Goal: Task Accomplishment & Management: Manage account settings

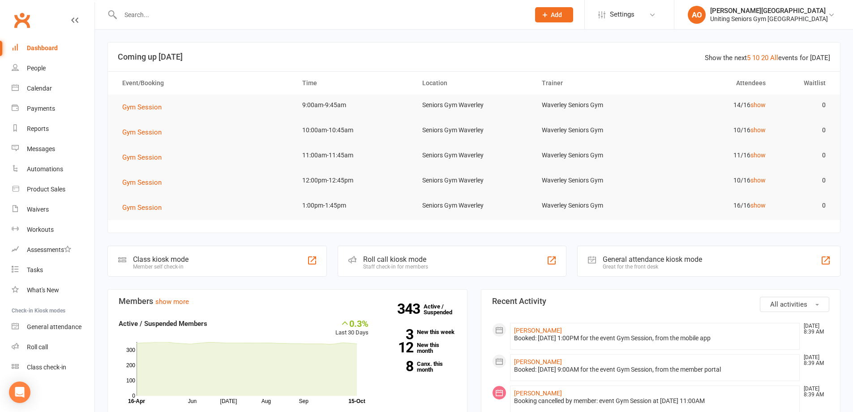
click at [136, 10] on input "text" at bounding box center [321, 15] width 406 height 13
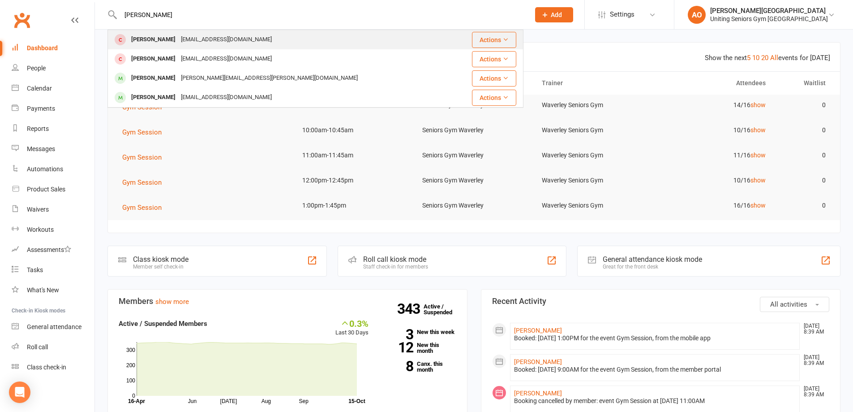
type input "bruno"
click at [141, 36] on div "Bruno Sibilia" at bounding box center [154, 39] width 50 height 13
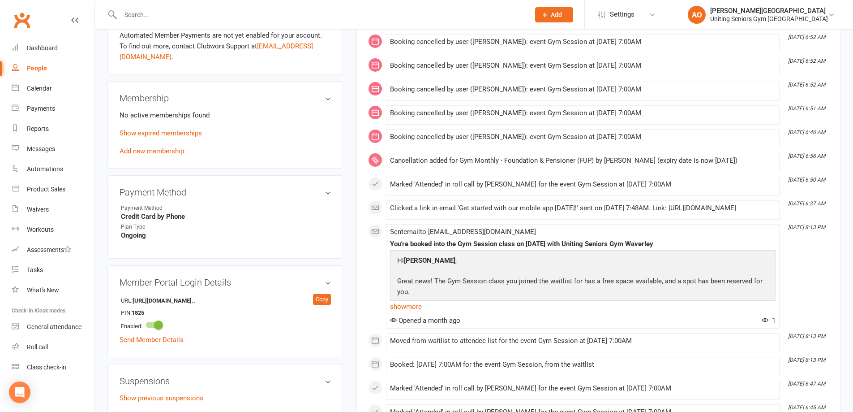
scroll to position [358, 0]
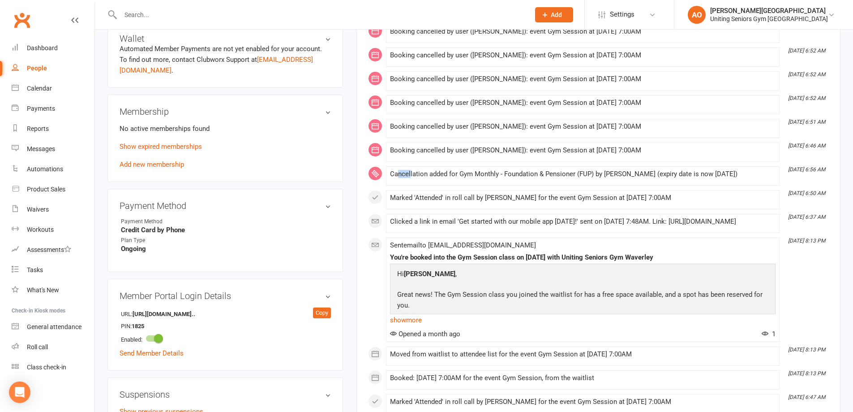
drag, startPoint x: 412, startPoint y: 175, endPoint x: 418, endPoint y: 174, distance: 6.3
click at [412, 175] on div "Cancellation added for Gym Monthly - Foundation & Pensioner (FUP) by Daniel Hah…" at bounding box center [583, 174] width 386 height 8
click at [156, 160] on link "Add new membership" at bounding box center [152, 164] width 64 height 8
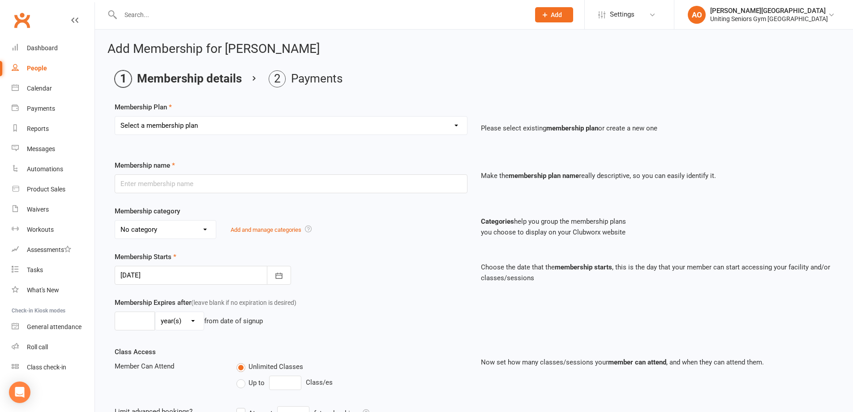
click at [199, 118] on select "Select a membership plan Create new Membership Plan Initial Assessment + Set Up…" at bounding box center [291, 125] width 352 height 18
select select "7"
click at [115, 116] on select "Select a membership plan Create new Membership Plan Initial Assessment + Set Up…" at bounding box center [291, 125] width 352 height 18
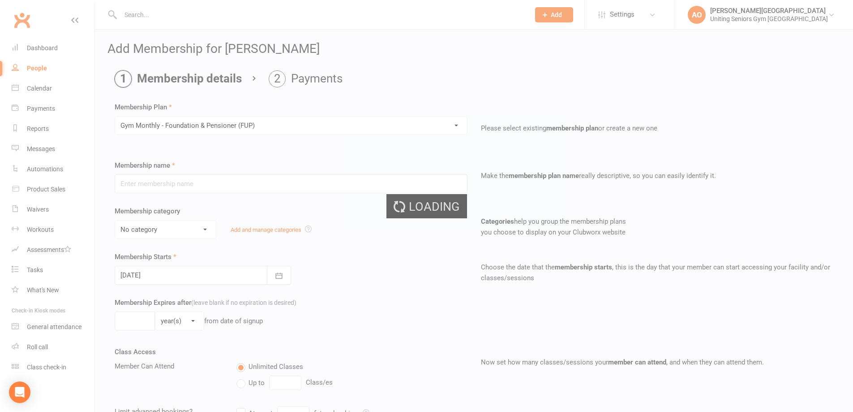
type input "Gym Monthly - Foundation & Pensioner (FUP)"
select select "3"
type input "0"
type input "1"
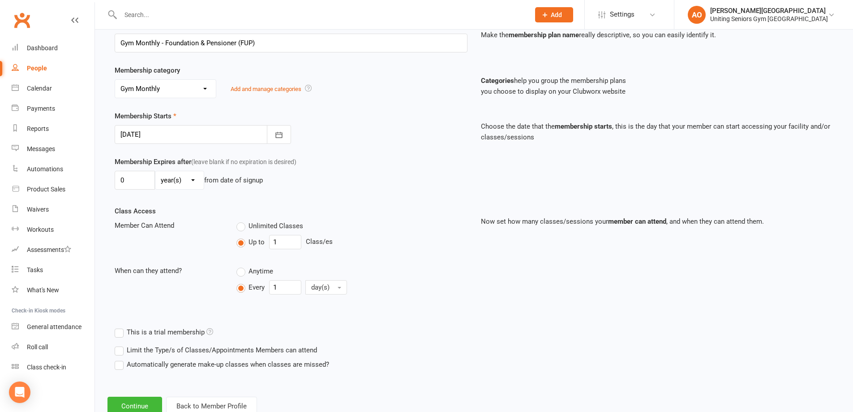
scroll to position [170, 0]
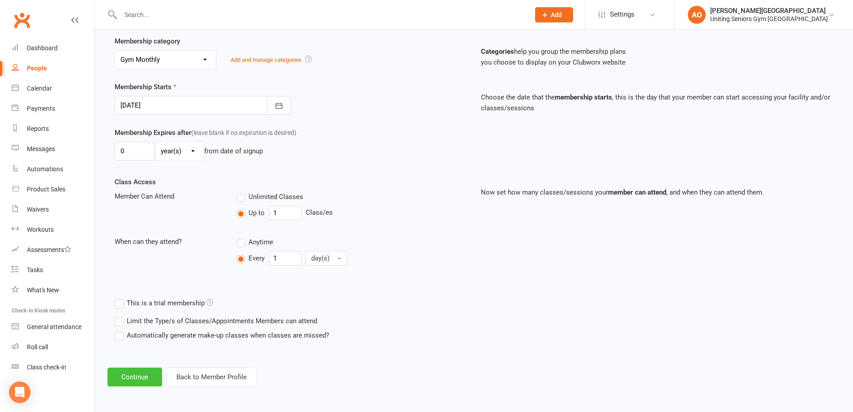
click at [132, 373] on button "Continue" at bounding box center [134, 376] width 55 height 19
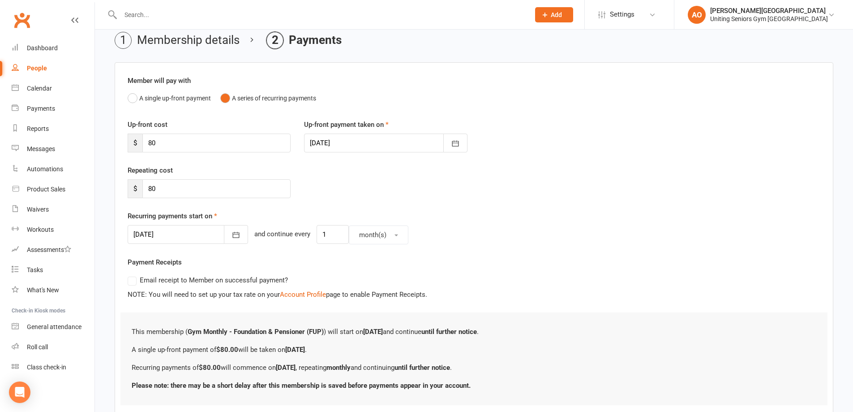
scroll to position [98, 0]
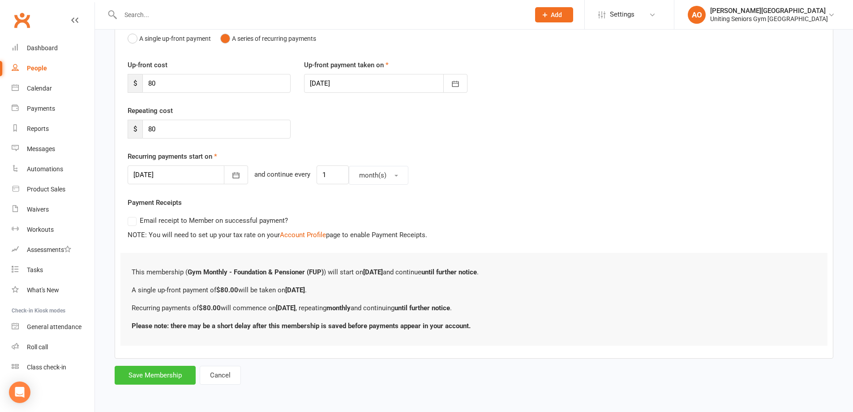
click at [152, 368] on button "Save Membership" at bounding box center [155, 374] width 81 height 19
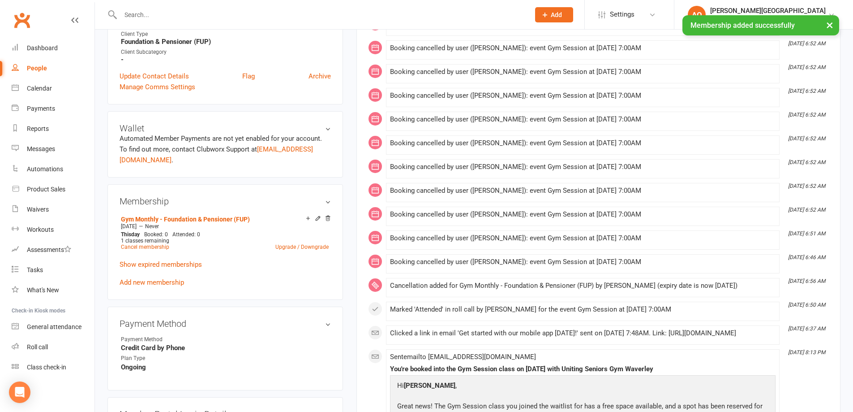
scroll to position [313, 0]
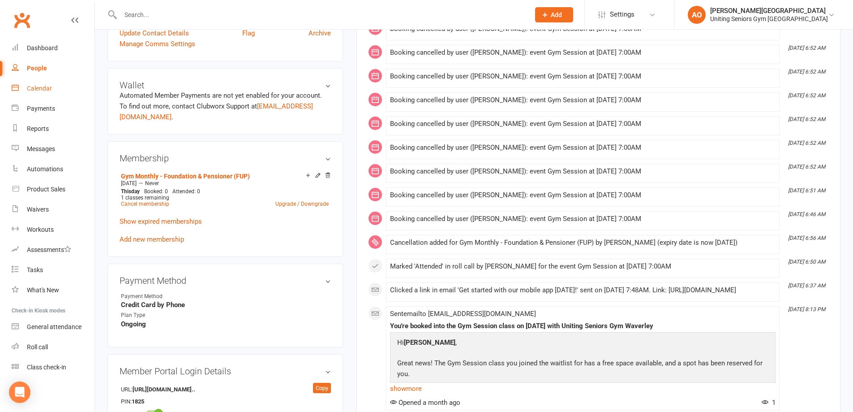
click at [43, 88] on div "Calendar" at bounding box center [39, 88] width 25 height 7
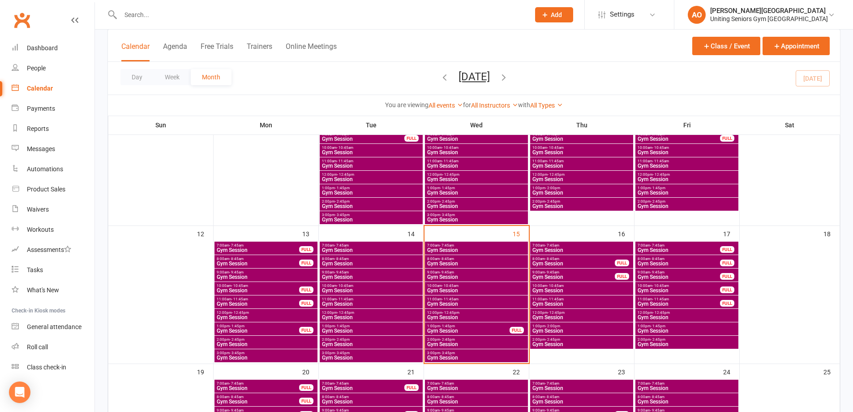
scroll to position [224, 0]
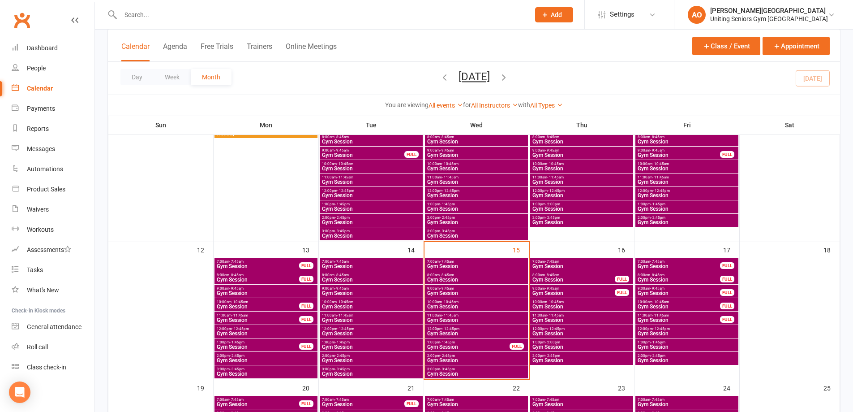
click at [561, 262] on span "7:00am - 7:45am" at bounding box center [581, 261] width 99 height 4
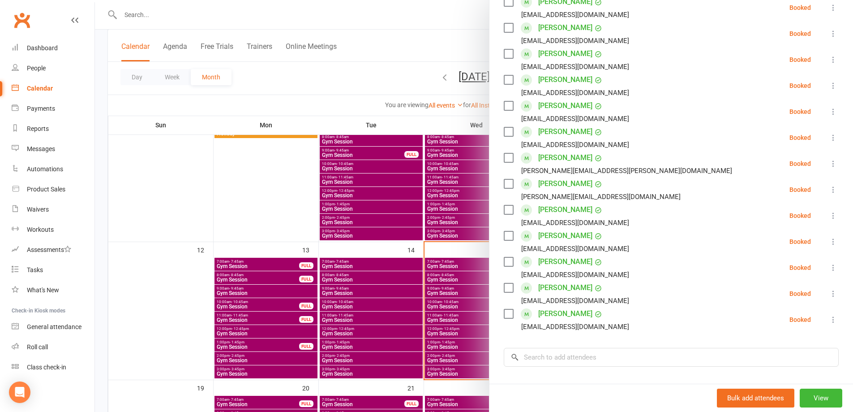
scroll to position [269, 0]
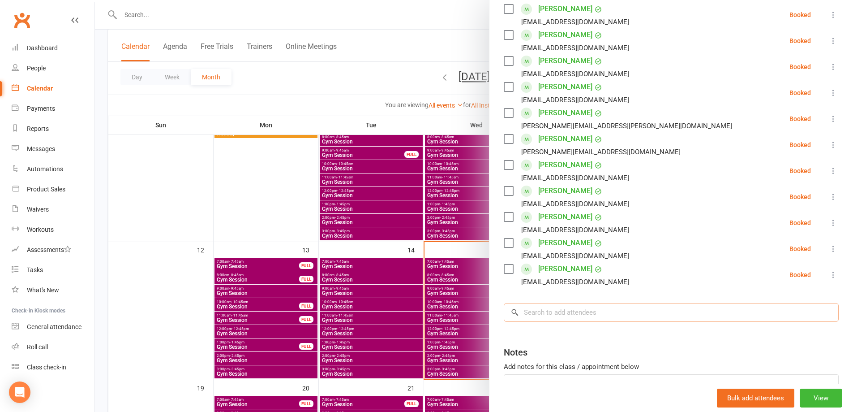
click at [559, 312] on input "search" at bounding box center [671, 312] width 335 height 19
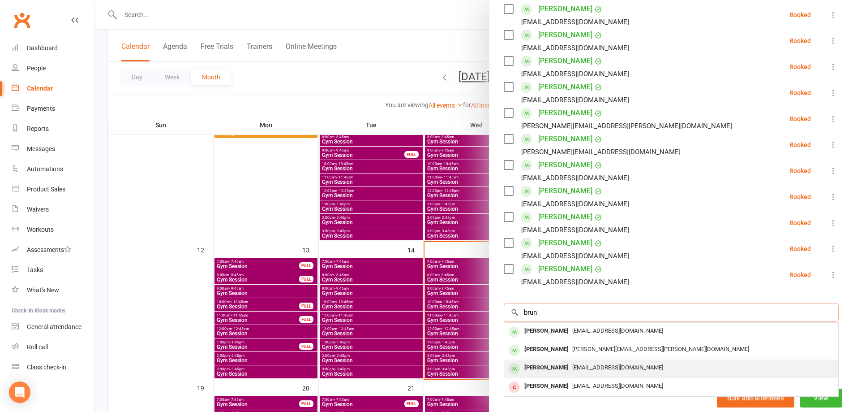
type input "brun"
click at [572, 368] on span "brunoandjudy@yahoo.com" at bounding box center [617, 367] width 91 height 7
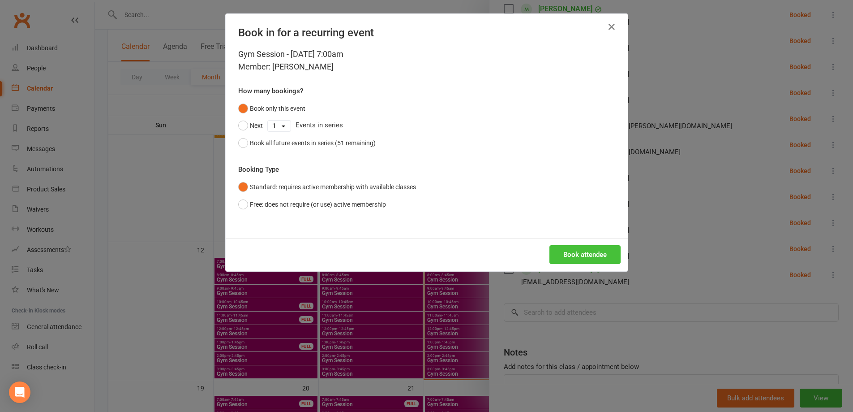
click at [598, 253] on button "Book attendee" at bounding box center [584, 254] width 71 height 19
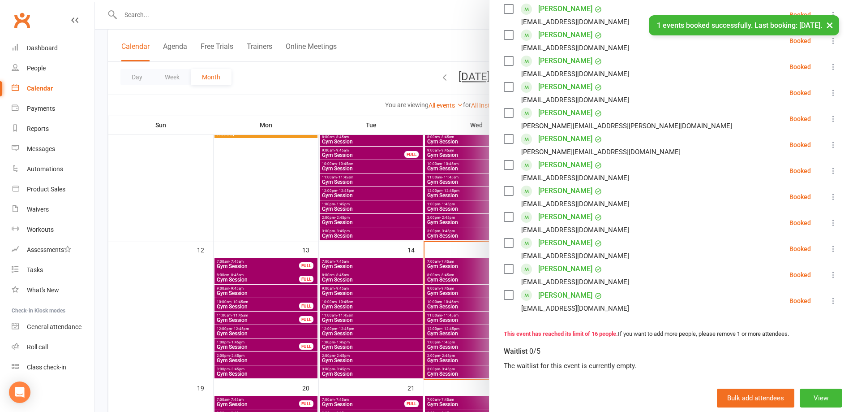
click at [385, 15] on div "× 1 events booked successfully. Last booking: Oct 16, 2025." at bounding box center [420, 15] width 841 height 0
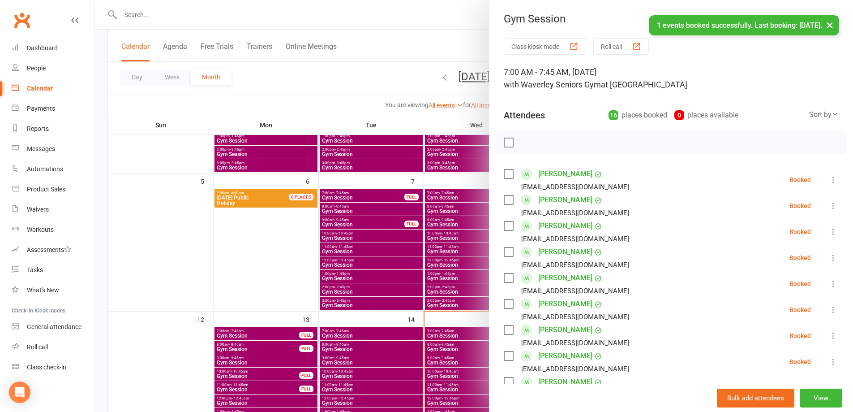
scroll to position [45, 0]
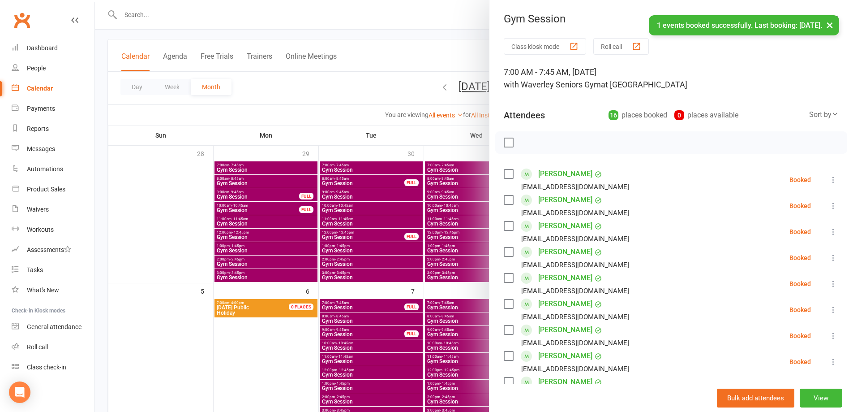
click at [422, 64] on div at bounding box center [474, 206] width 758 height 412
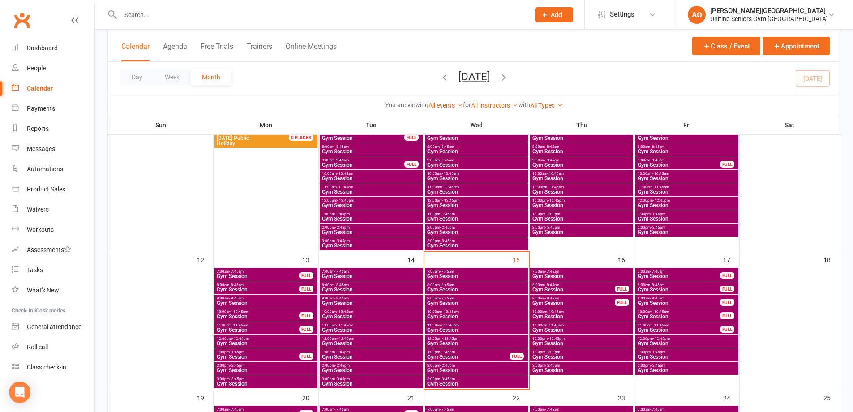
scroll to position [224, 0]
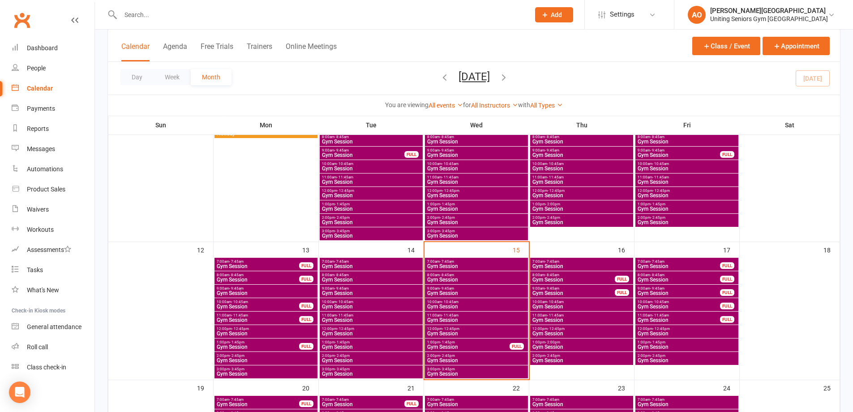
click at [547, 259] on span "- 7:45am" at bounding box center [552, 261] width 14 height 4
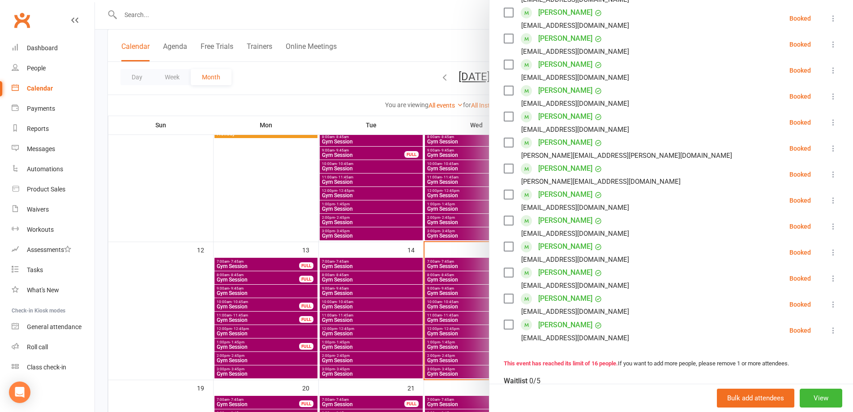
scroll to position [269, 0]
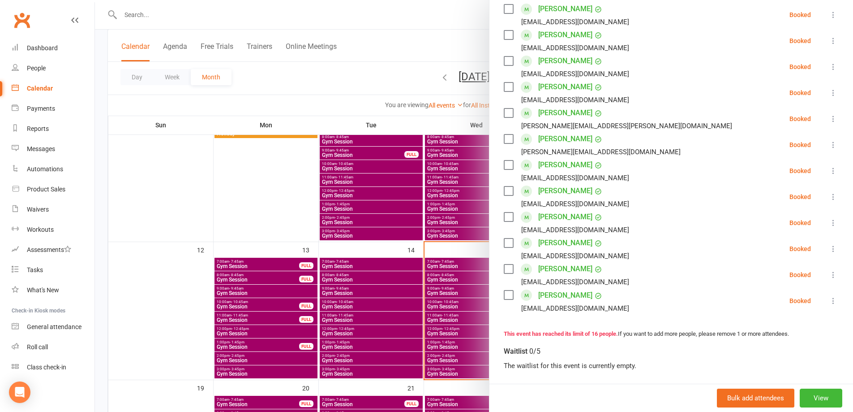
click at [330, 8] on div at bounding box center [474, 206] width 758 height 412
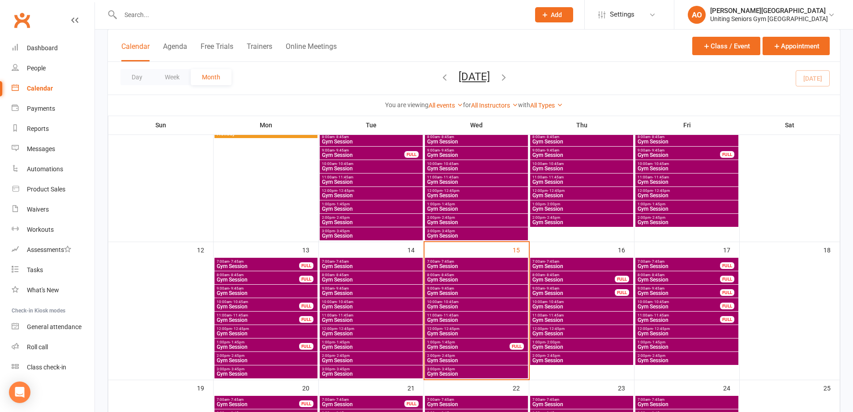
click at [146, 13] on input "text" at bounding box center [321, 15] width 406 height 13
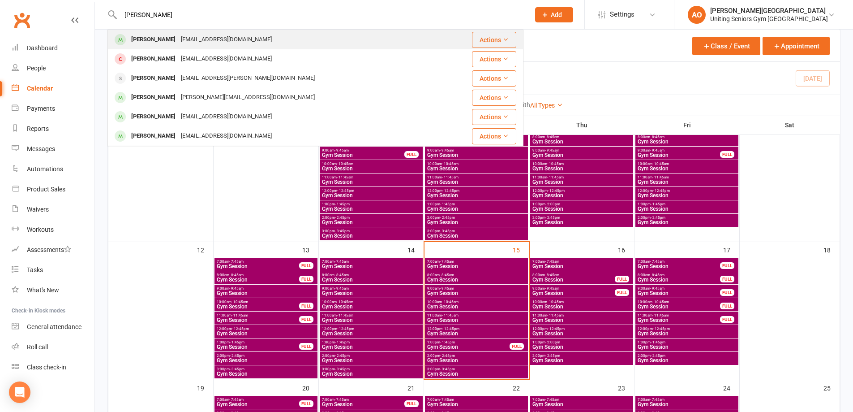
type input "judy"
click at [143, 40] on div "Judy Brookman" at bounding box center [154, 39] width 50 height 13
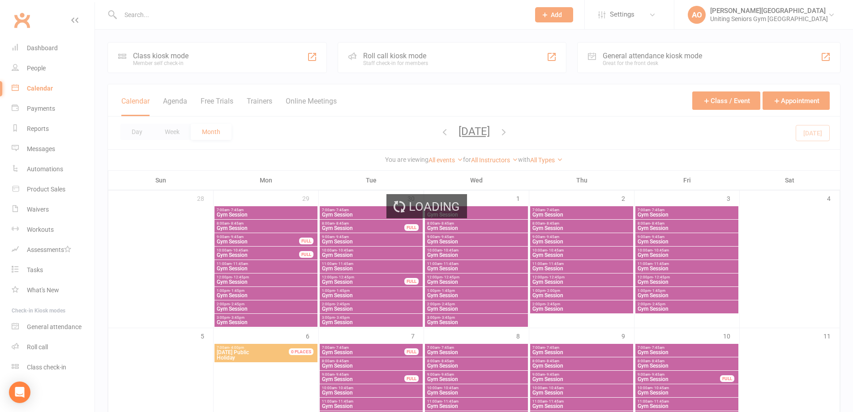
click at [155, 18] on input "text" at bounding box center [321, 15] width 406 height 13
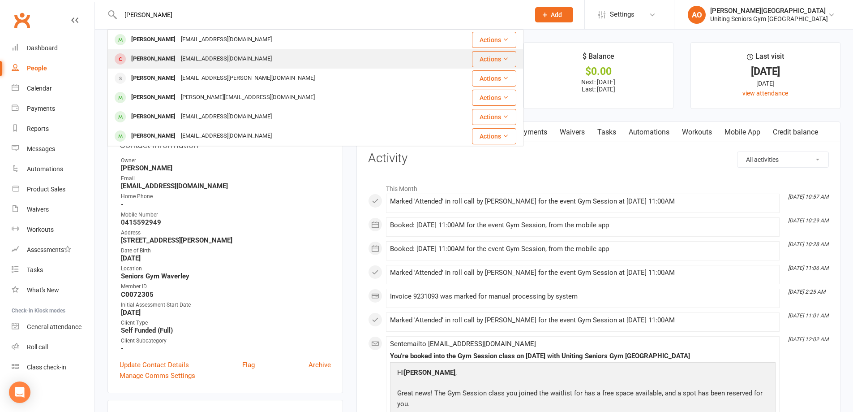
type input "judy"
click at [178, 59] on div "brunoandjudy@yahoo.com" at bounding box center [226, 58] width 96 height 13
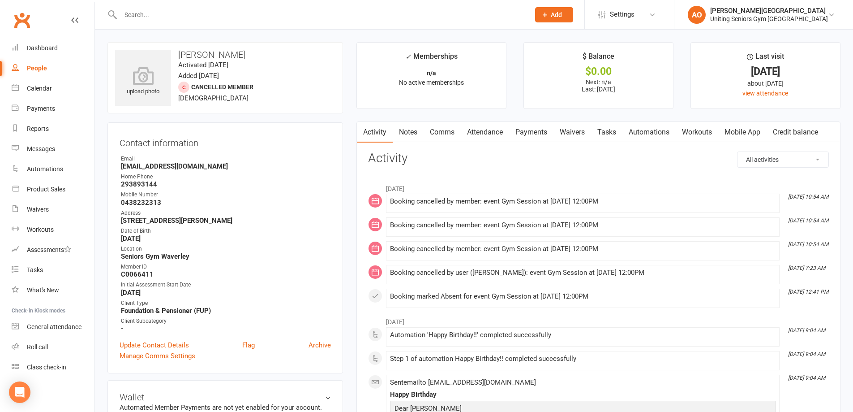
click at [186, 13] on input "text" at bounding box center [321, 15] width 406 height 13
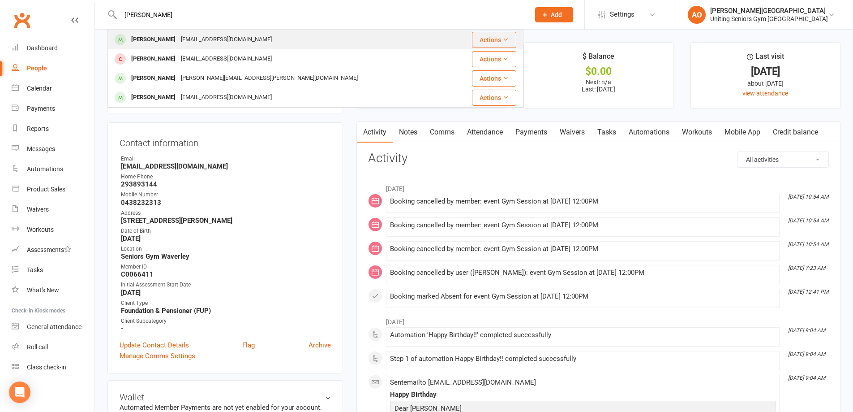
type input "bruno"
click at [178, 44] on div "brunoandjudy@yahoo.com" at bounding box center [226, 39] width 96 height 13
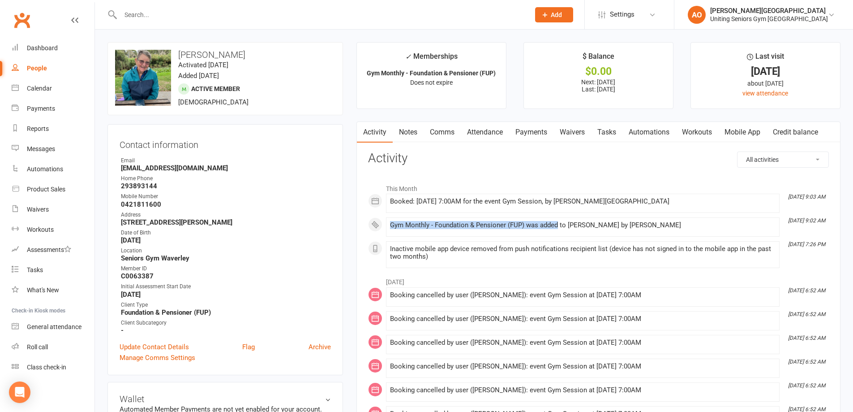
drag, startPoint x: 391, startPoint y: 224, endPoint x: 559, endPoint y: 224, distance: 167.9
click at [559, 224] on div "Gym Monthly - Foundation & Pensioner (FUP) was added to Bruno Sibilia by Ashlei…" at bounding box center [583, 225] width 386 height 8
copy div "Gym Monthly - Foundation & Pensioner (FUP) was added"
